Goal: Task Accomplishment & Management: Complete application form

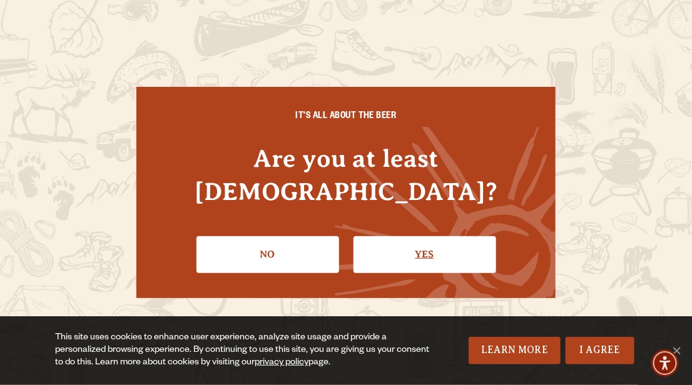
click at [422, 237] on link "Yes" at bounding box center [425, 255] width 143 height 36
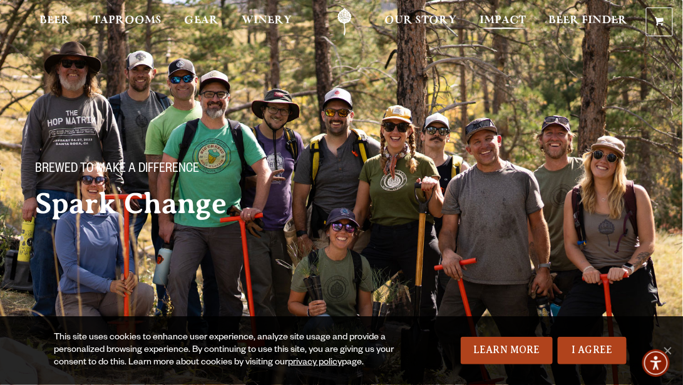
click at [501, 22] on span "Impact" at bounding box center [502, 21] width 46 height 10
click at [398, 115] on div "Brewed to make a difference Spark Change" at bounding box center [341, 140] width 683 height 280
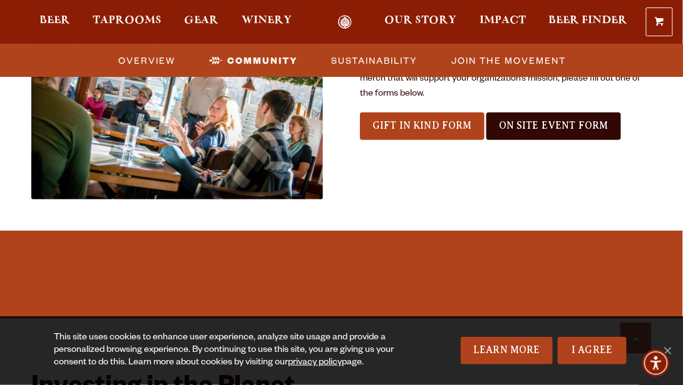
scroll to position [1320, 0]
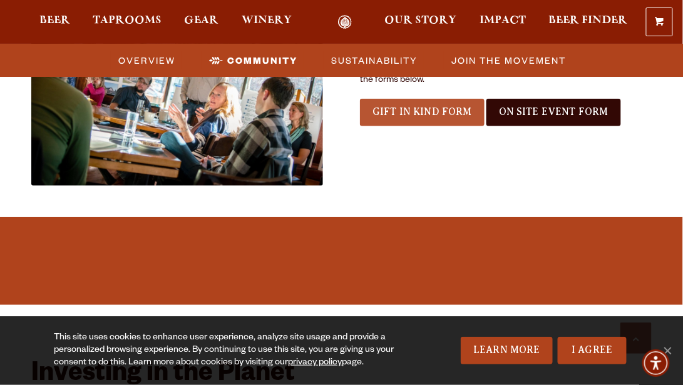
click at [397, 106] on span "Gift In Kind Form" at bounding box center [421, 111] width 99 height 11
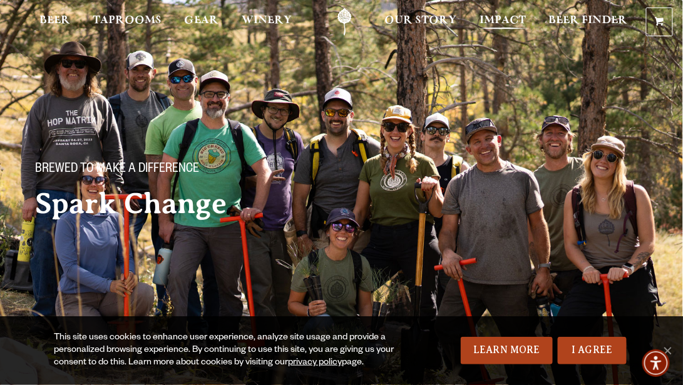
click at [486, 24] on span "Impact" at bounding box center [502, 21] width 46 height 10
click at [494, 22] on span "Impact" at bounding box center [502, 21] width 46 height 10
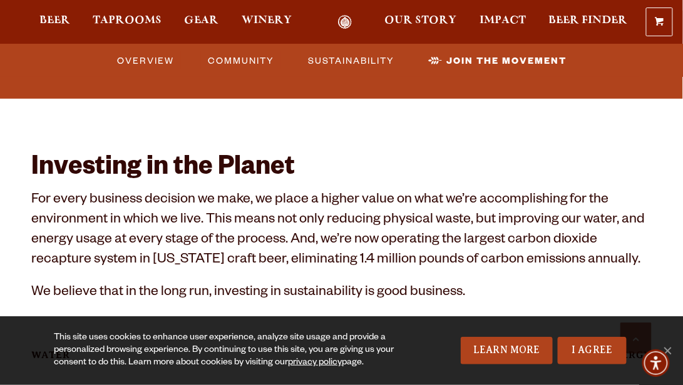
scroll to position [707, 0]
